Goal: Information Seeking & Learning: Learn about a topic

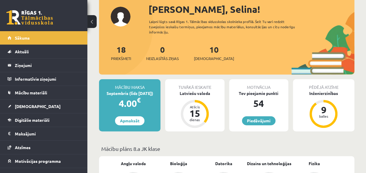
scroll to position [40, 0]
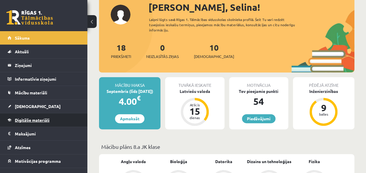
click at [47, 119] on span "Digitālie materiāli" at bounding box center [32, 119] width 35 height 5
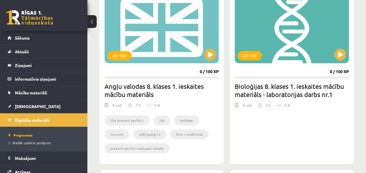
scroll to position [182, 0]
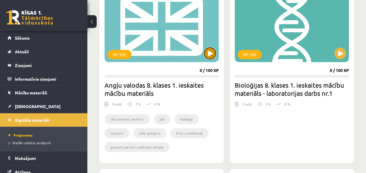
click at [207, 49] on button at bounding box center [210, 53] width 12 height 12
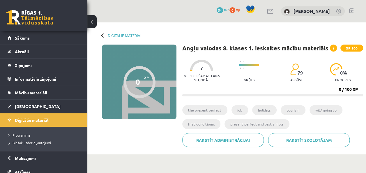
click at [221, 112] on li "the present perfect" at bounding box center [204, 110] width 45 height 10
click at [213, 111] on li "the present perfect" at bounding box center [204, 110] width 45 height 10
click at [209, 109] on li "the present perfect" at bounding box center [204, 110] width 45 height 10
click at [343, 48] on span "XP 100" at bounding box center [351, 48] width 23 height 7
click at [332, 48] on span at bounding box center [333, 48] width 7 height 7
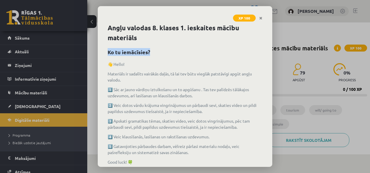
drag, startPoint x: 265, startPoint y: 39, endPoint x: 265, endPoint y: 55, distance: 15.7
click at [265, 55] on div "Angļu valodas 8. klases 1. ieskaites mācību materiāls Ko tu iemācīsies? 👋 Hello…" at bounding box center [185, 95] width 175 height 144
drag, startPoint x: 265, startPoint y: 55, endPoint x: 282, endPoint y: 54, distance: 17.5
click at [282, 54] on div "XP 100 Angļu valodas 8. klases 1. ieskaites mācību materiāls Ko tu iemācīsies? …" at bounding box center [185, 86] width 370 height 173
click at [261, 15] on link "Close" at bounding box center [261, 18] width 10 height 11
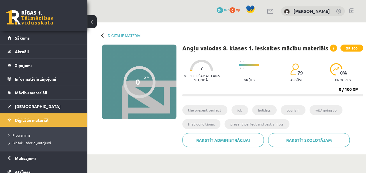
click at [128, 78] on div at bounding box center [139, 82] width 32 height 32
click at [136, 81] on div "0" at bounding box center [138, 81] width 4 height 9
click at [162, 88] on div "0 XP XP 100" at bounding box center [139, 82] width 74 height 74
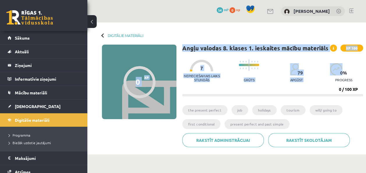
drag, startPoint x: 365, startPoint y: 38, endPoint x: 364, endPoint y: 64, distance: 26.2
click at [364, 64] on div "Digitālie materiāli 0 XP XP 100 0 / 100 XP Angļu valodas 8. klases 1. ieskaites…" at bounding box center [226, 88] width 278 height 132
click at [345, 33] on div "Digitālie materiāli 0 XP XP 100 0 / 100 XP Angļu valodas 8. klases 1. ieskaites…" at bounding box center [226, 88] width 278 height 132
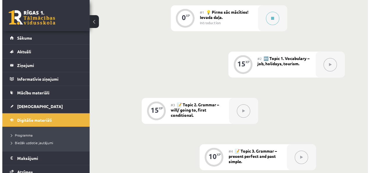
scroll to position [171, 0]
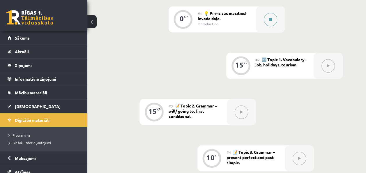
click at [269, 19] on icon at bounding box center [270, 19] width 3 height 3
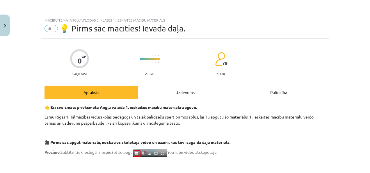
scroll to position [447, 0]
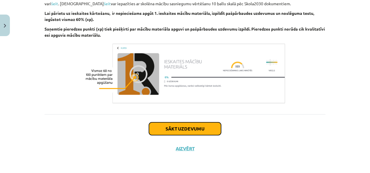
click at [204, 128] on button "Sākt uzdevumu" at bounding box center [185, 128] width 72 height 13
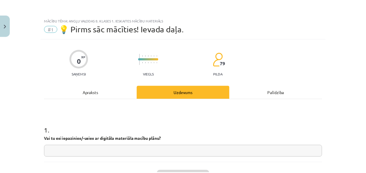
scroll to position [0, 0]
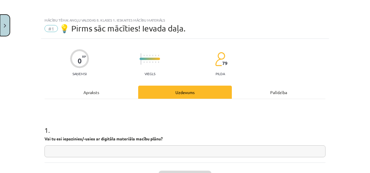
click at [3, 22] on button "Close" at bounding box center [5, 26] width 10 height 22
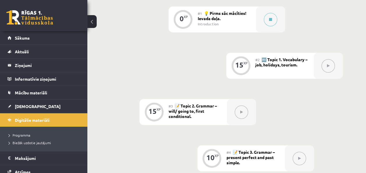
click at [91, 22] on button at bounding box center [91, 21] width 9 height 13
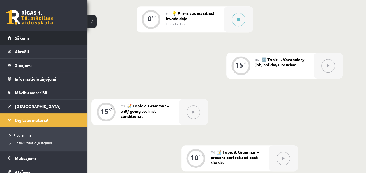
click at [34, 41] on link "Sākums" at bounding box center [44, 37] width 72 height 13
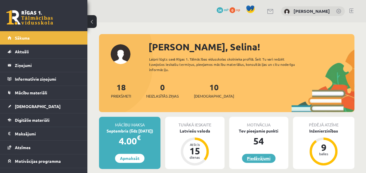
click at [255, 156] on link "Piedāvājumi" at bounding box center [258, 158] width 33 height 9
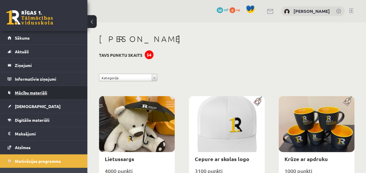
click at [51, 93] on link "Mācību materiāli" at bounding box center [44, 92] width 72 height 13
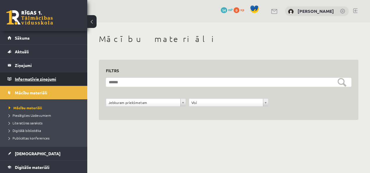
click at [69, 75] on legend "Informatīvie ziņojumi 0" at bounding box center [47, 78] width 65 height 13
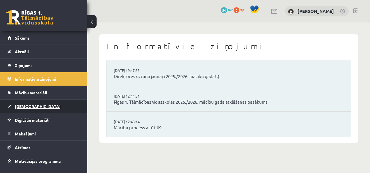
click at [45, 101] on link "[DEMOGRAPHIC_DATA]" at bounding box center [44, 106] width 72 height 13
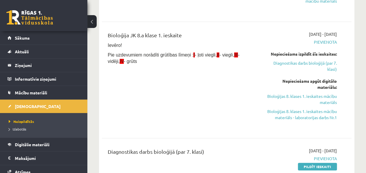
scroll to position [151, 0]
